Goal: Information Seeking & Learning: Learn about a topic

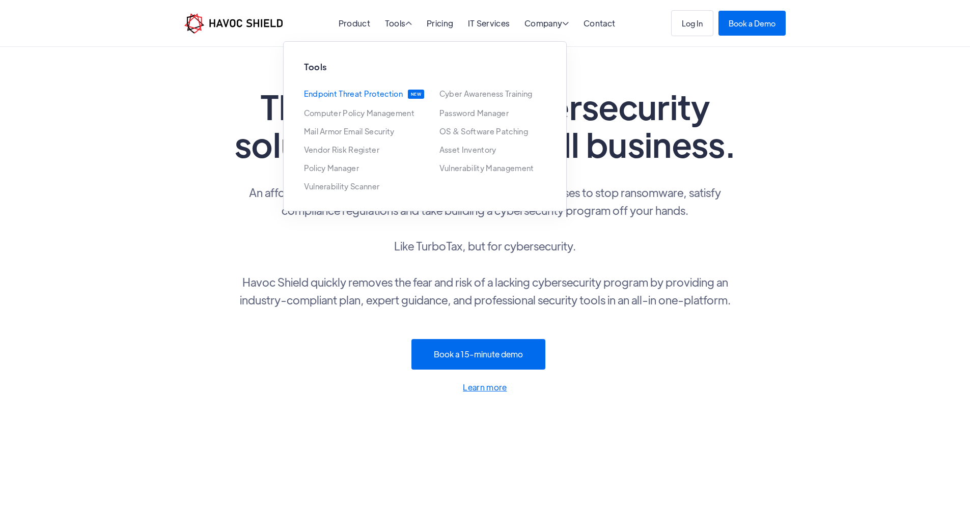
click at [350, 94] on link "Endpoint Threat Protection" at bounding box center [353, 94] width 99 height 9
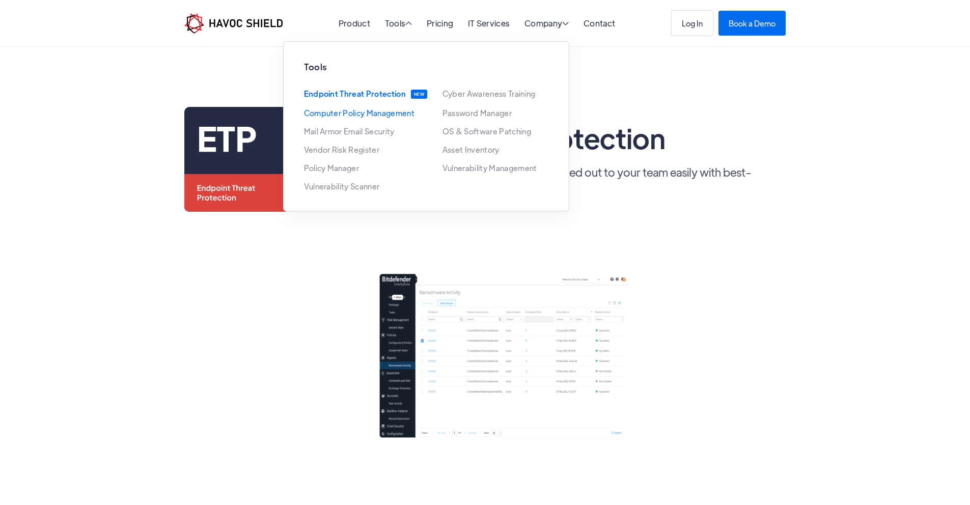
click at [352, 111] on link "Computer Policy Management" at bounding box center [359, 113] width 111 height 8
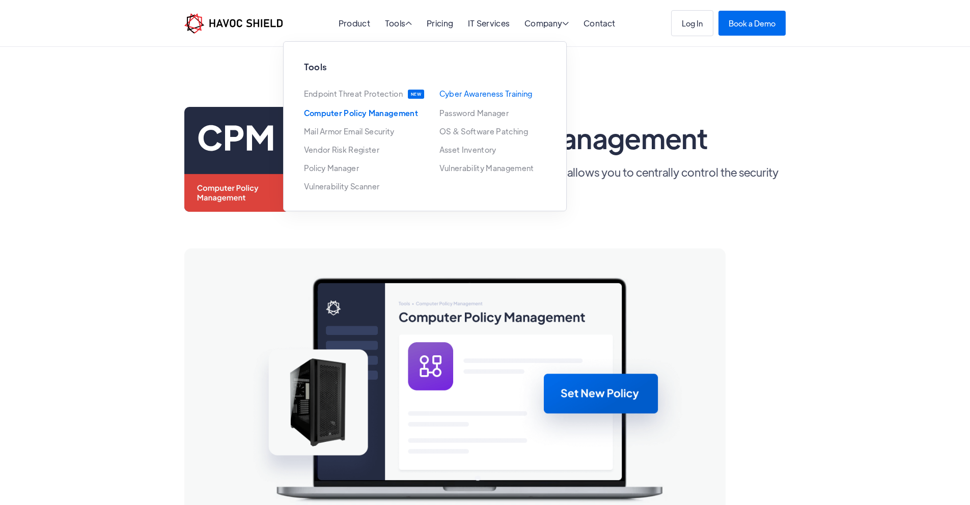
click at [500, 91] on link "Cyber Awareness Training" at bounding box center [486, 94] width 93 height 8
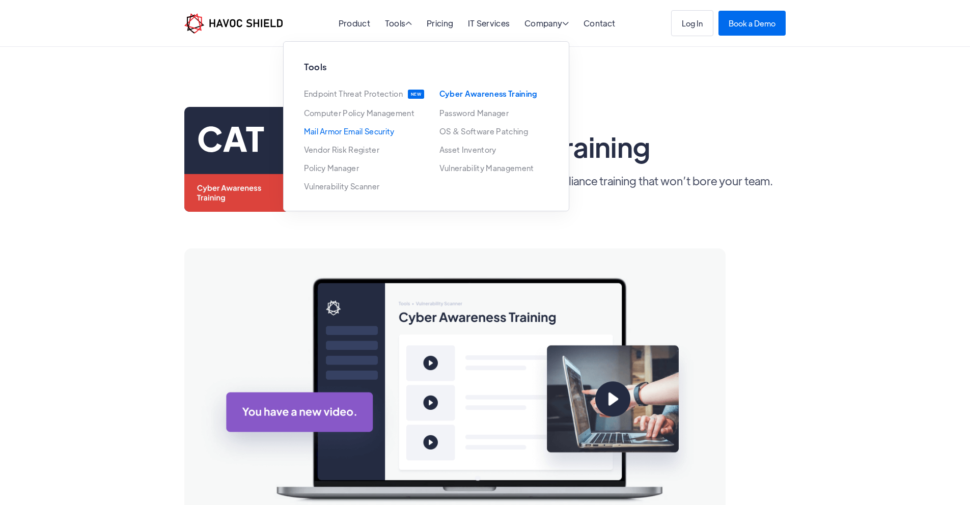
click at [335, 135] on link "Mail Armor Email Security" at bounding box center [349, 131] width 91 height 8
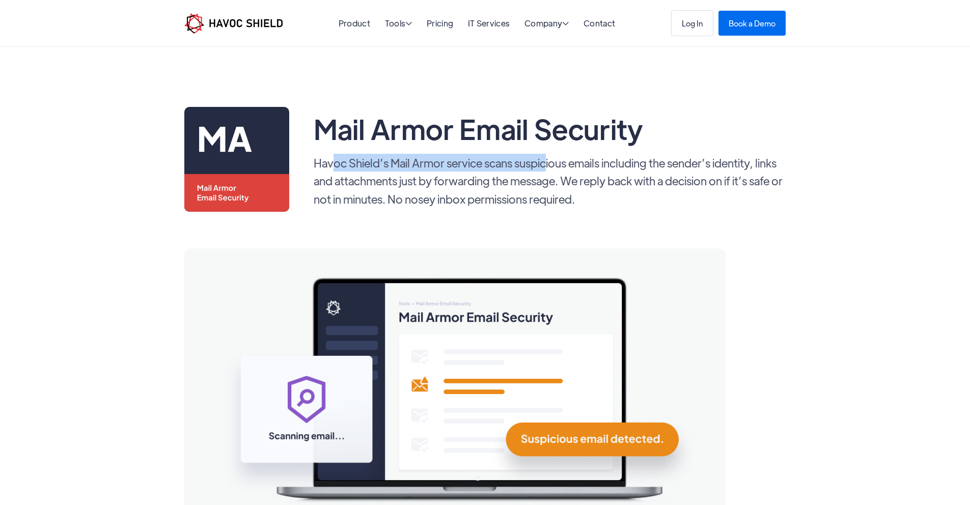
drag, startPoint x: 341, startPoint y: 166, endPoint x: 516, endPoint y: 172, distance: 175.3
click at [523, 169] on p "Havoc Shield’s Mail Armor service scans suspicious emails including the sender’…" at bounding box center [550, 181] width 473 height 54
click at [484, 184] on p "Havoc Shield’s Mail Armor service scans suspicious emails including the sender’…" at bounding box center [550, 181] width 473 height 54
